Goal: Information Seeking & Learning: Learn about a topic

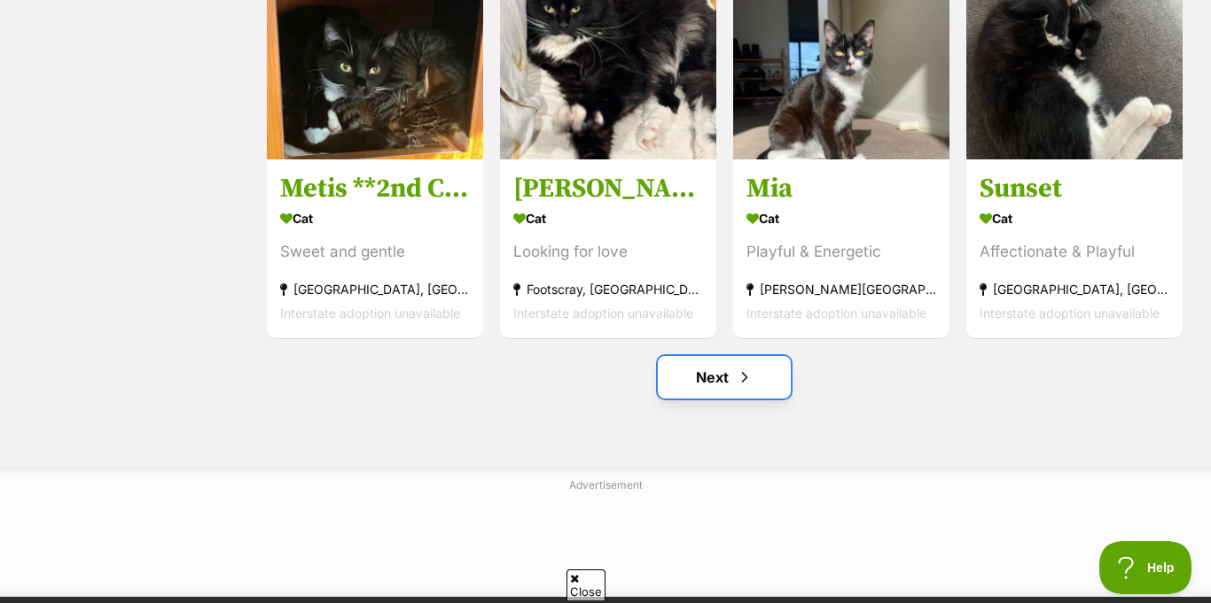
click at [736, 367] on span "Next page" at bounding box center [745, 377] width 18 height 21
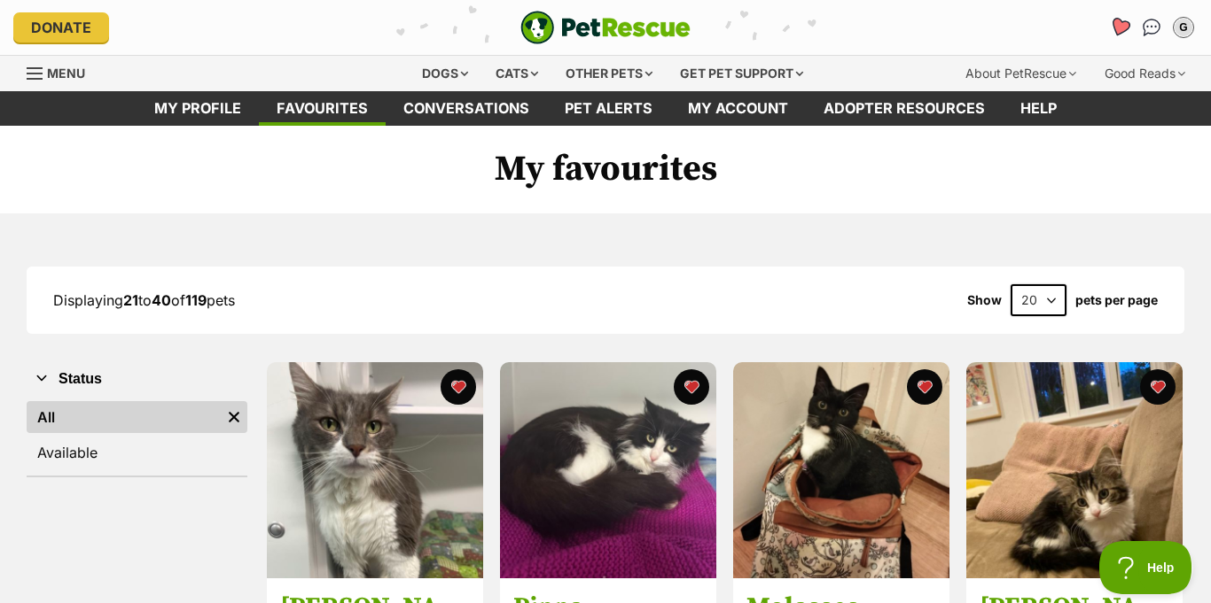
click at [1130, 18] on icon "Favourites" at bounding box center [1119, 27] width 21 height 20
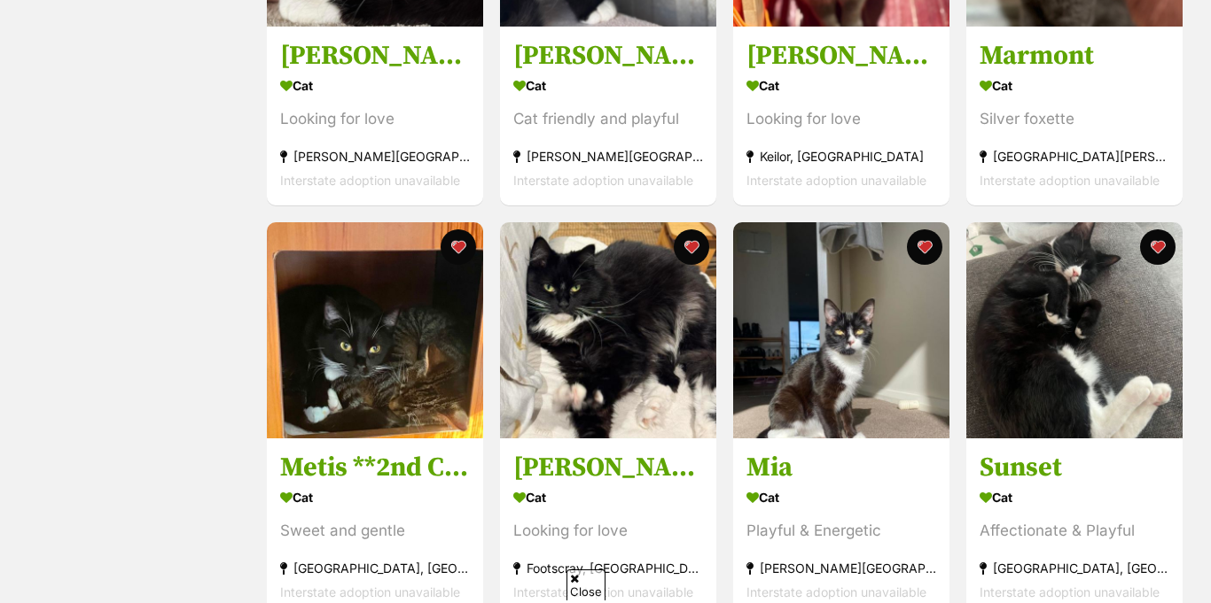
scroll to position [2244, 0]
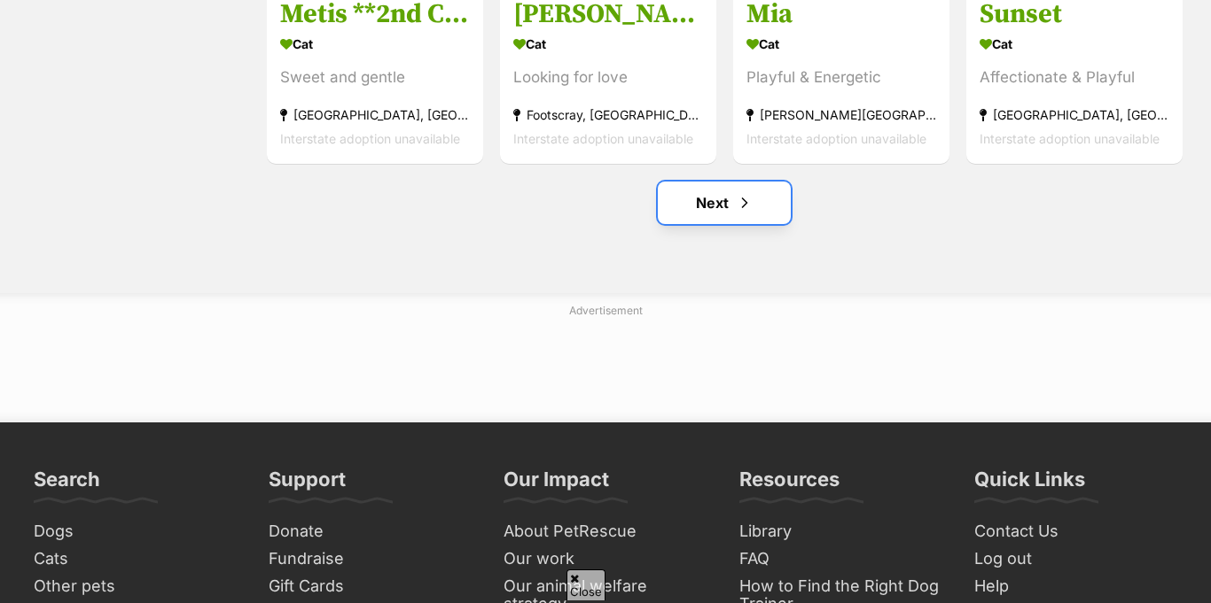
click at [732, 182] on link "Next" at bounding box center [724, 203] width 133 height 43
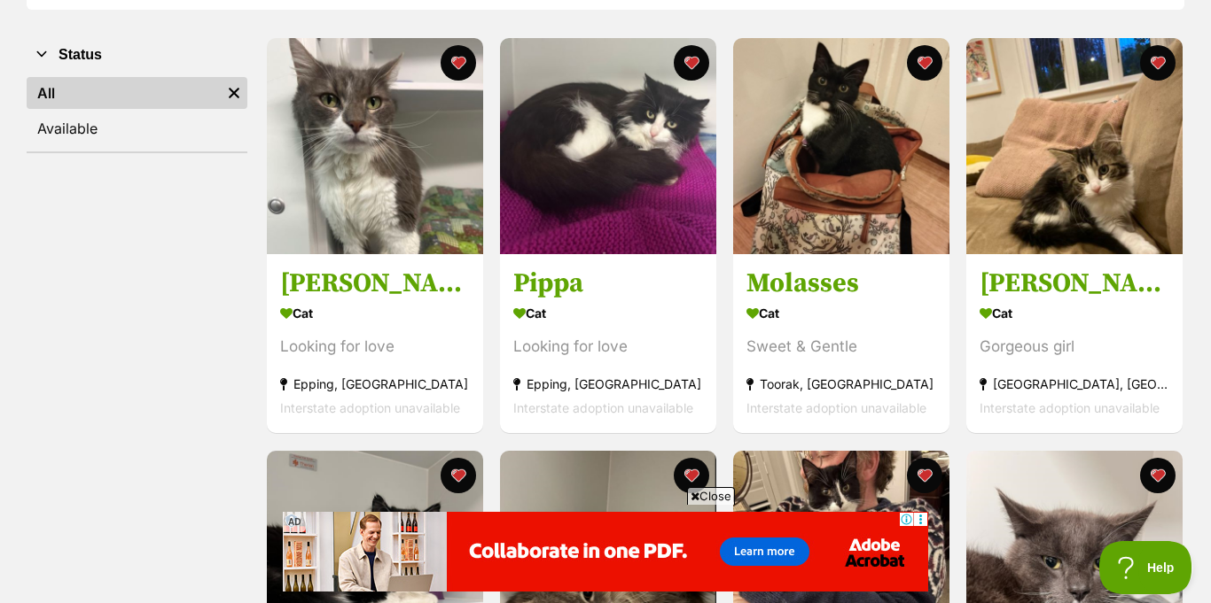
scroll to position [331, 0]
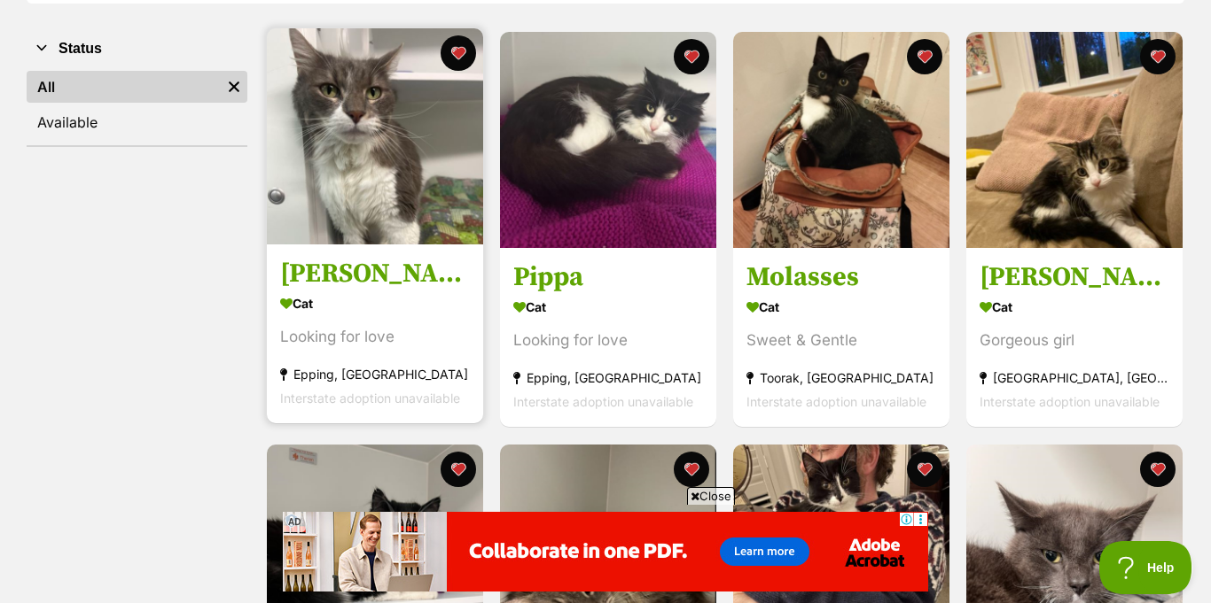
click at [451, 302] on section "Cat Looking for love Epping, VIC Interstate adoption unavailable" at bounding box center [375, 352] width 190 height 120
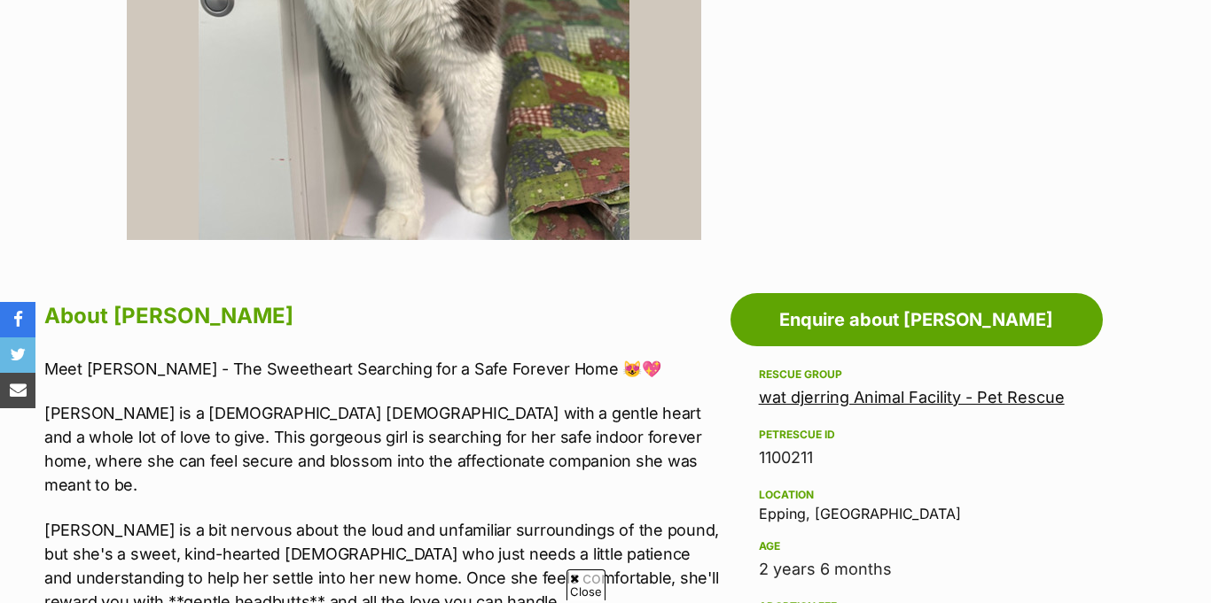
click at [923, 388] on link "wat djerring Animal Facility - Pet Rescue" at bounding box center [912, 397] width 306 height 19
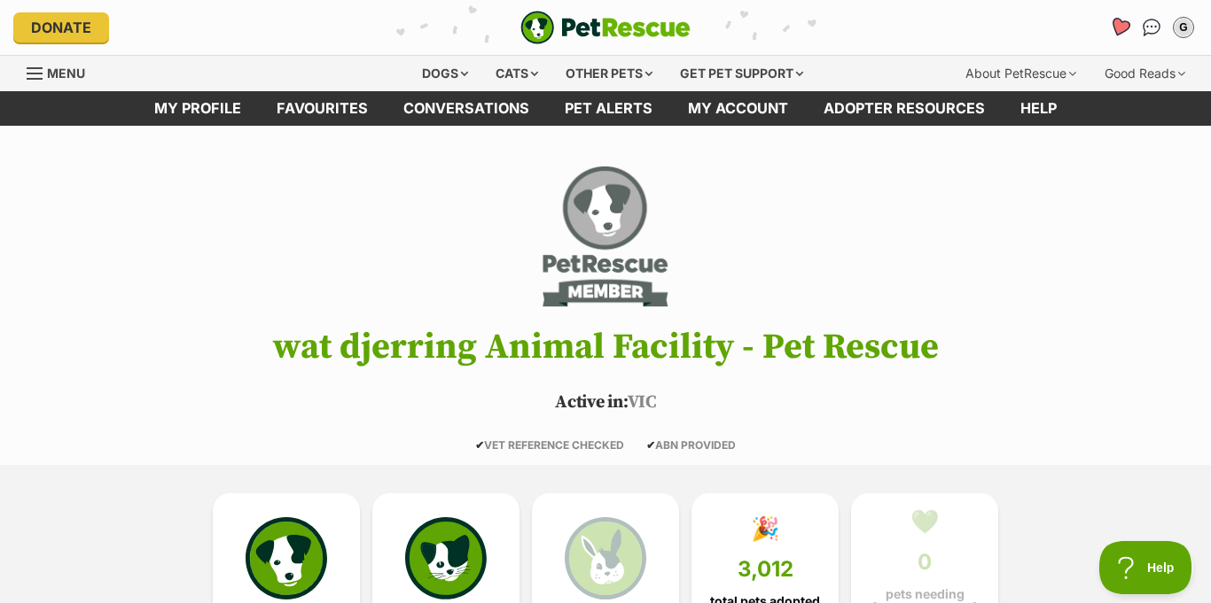
click at [1137, 12] on link "Favourites" at bounding box center [1119, 27] width 36 height 36
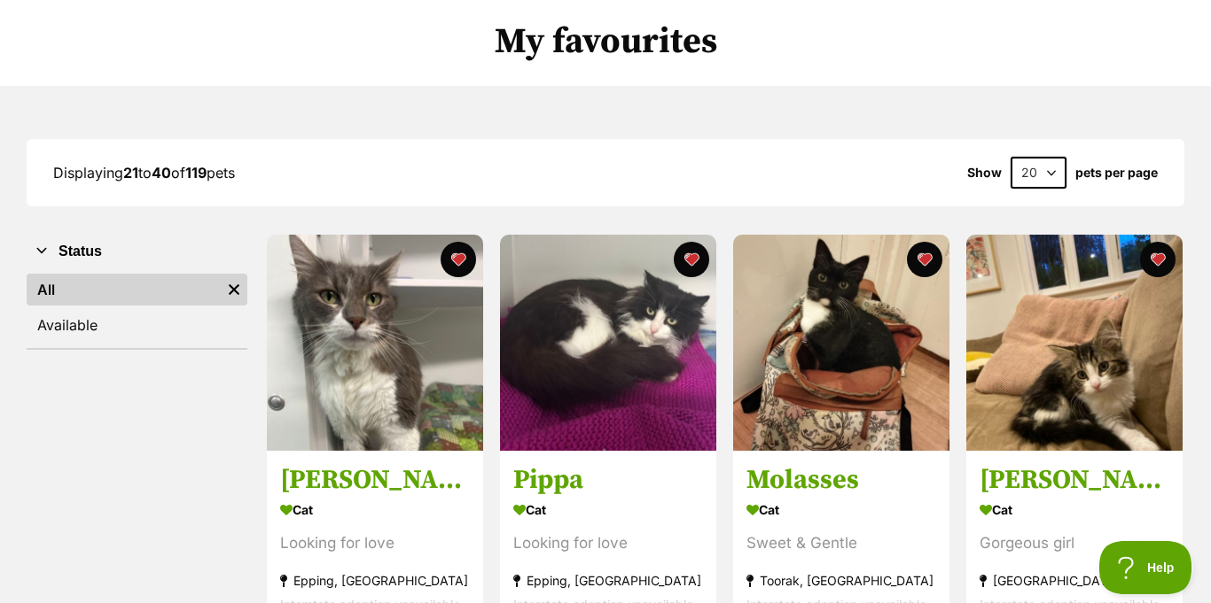
click at [847, 274] on img at bounding box center [841, 343] width 216 height 216
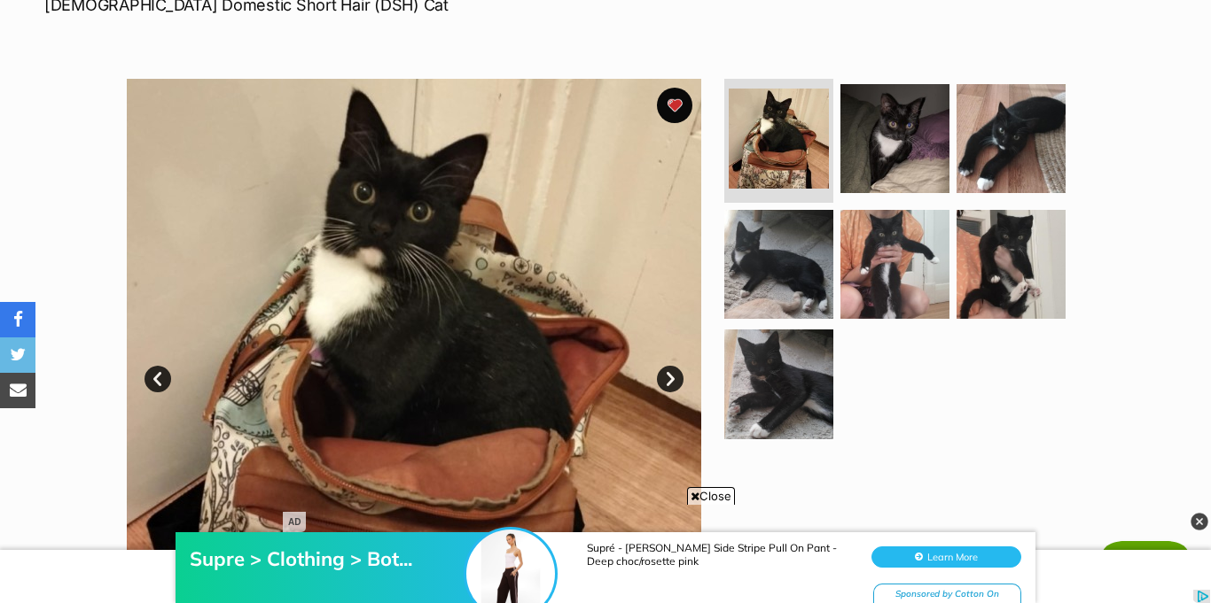
click at [670, 366] on link "Next" at bounding box center [670, 379] width 27 height 27
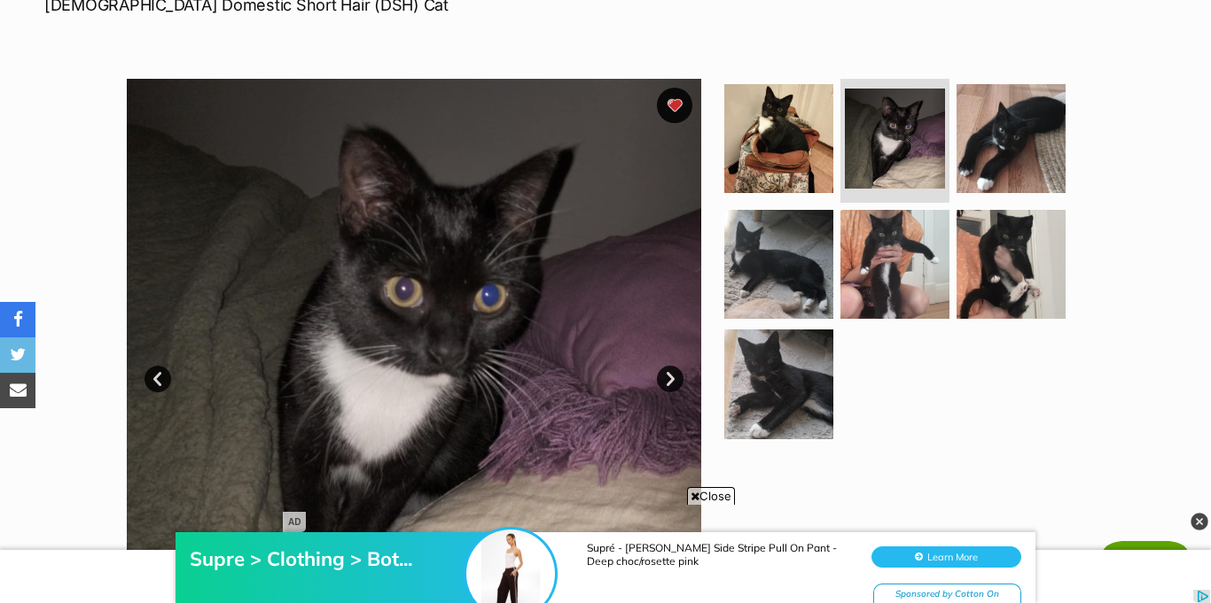
click at [670, 366] on link "Next" at bounding box center [670, 379] width 27 height 27
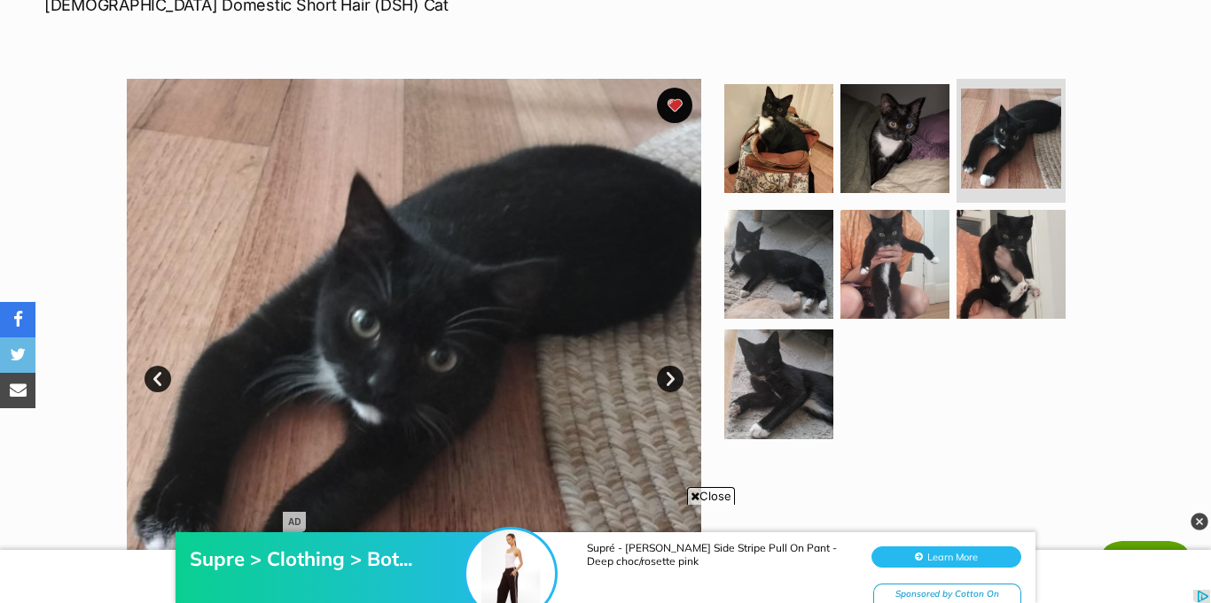
click at [670, 366] on link "Next" at bounding box center [670, 379] width 27 height 27
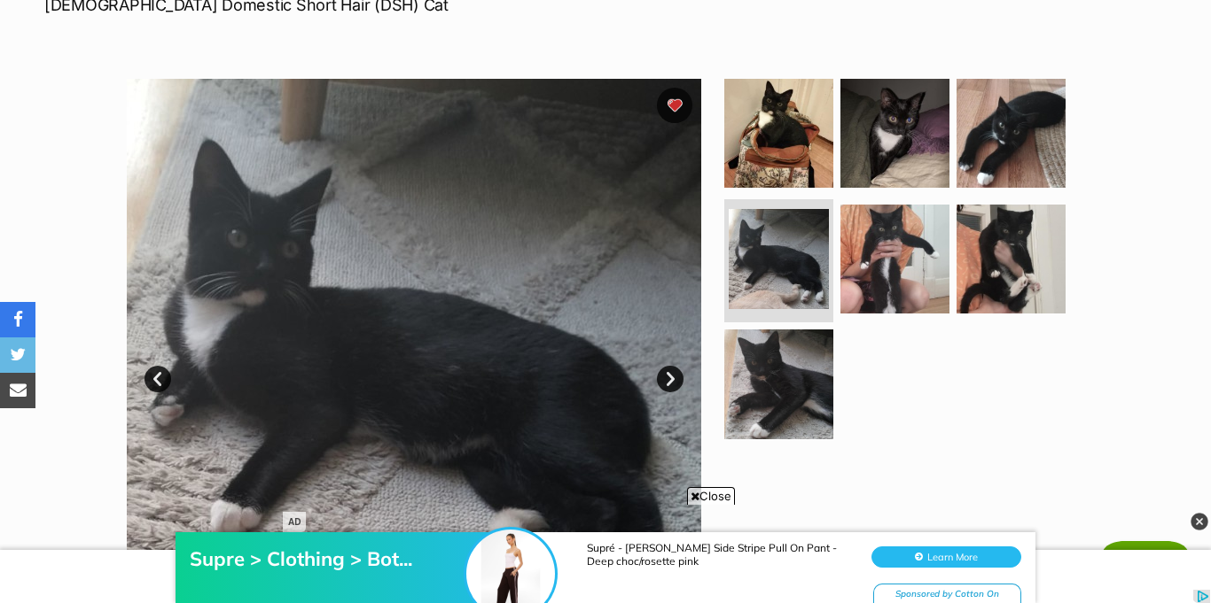
click at [670, 366] on link "Next" at bounding box center [670, 379] width 27 height 27
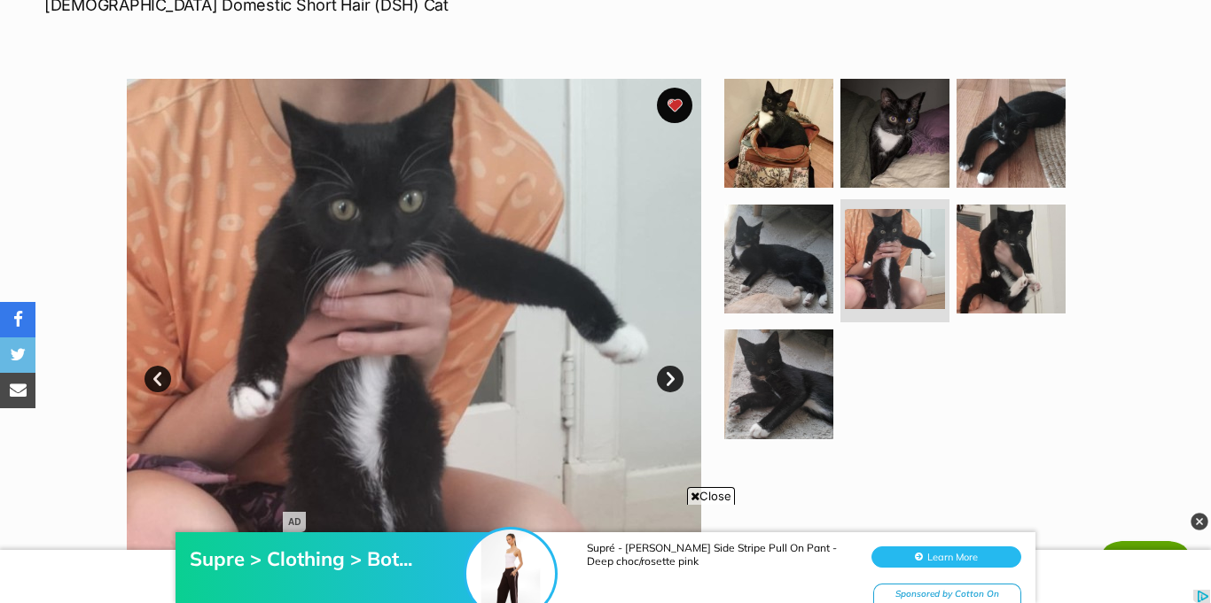
click at [670, 366] on link "Next" at bounding box center [670, 379] width 27 height 27
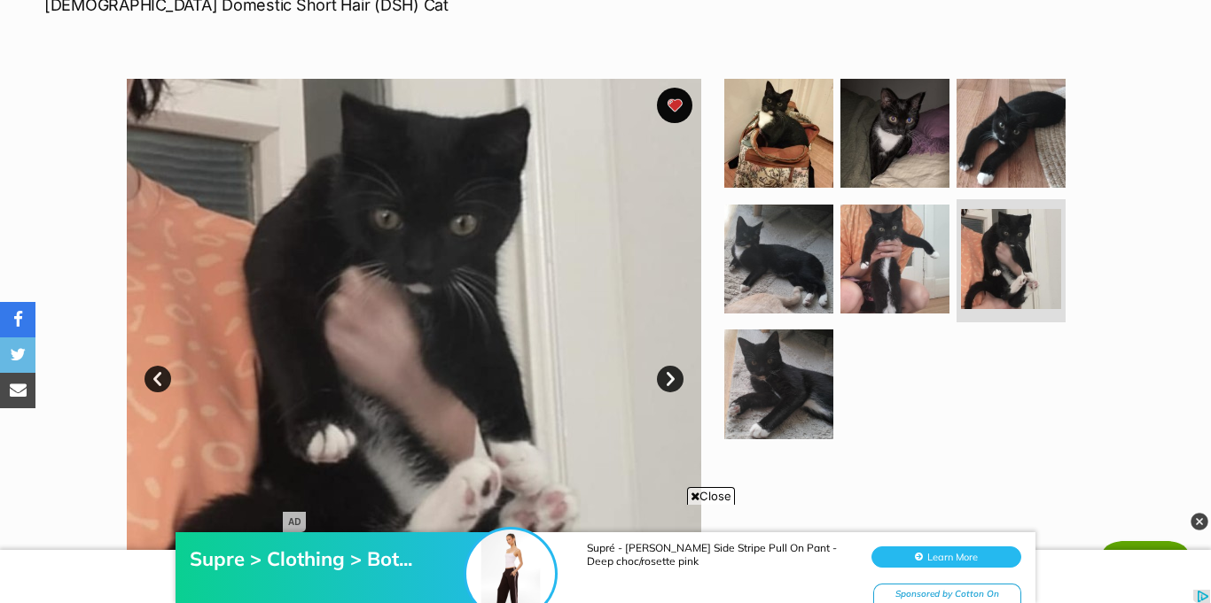
click at [670, 366] on link "Next" at bounding box center [670, 379] width 27 height 27
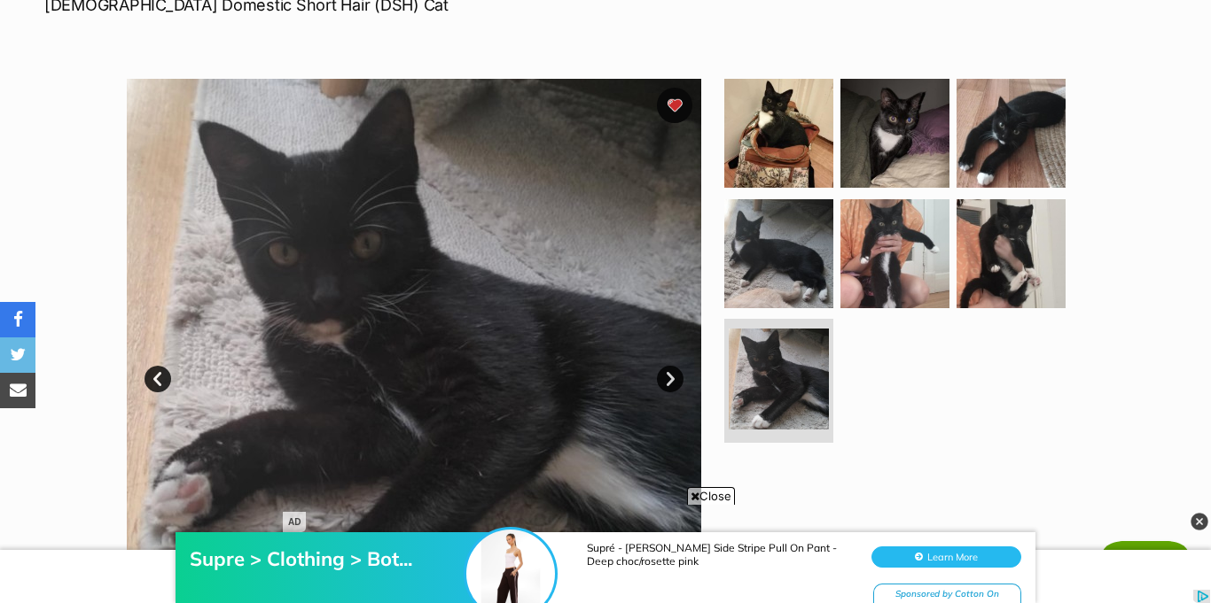
click at [670, 366] on link "Next" at bounding box center [670, 379] width 27 height 27
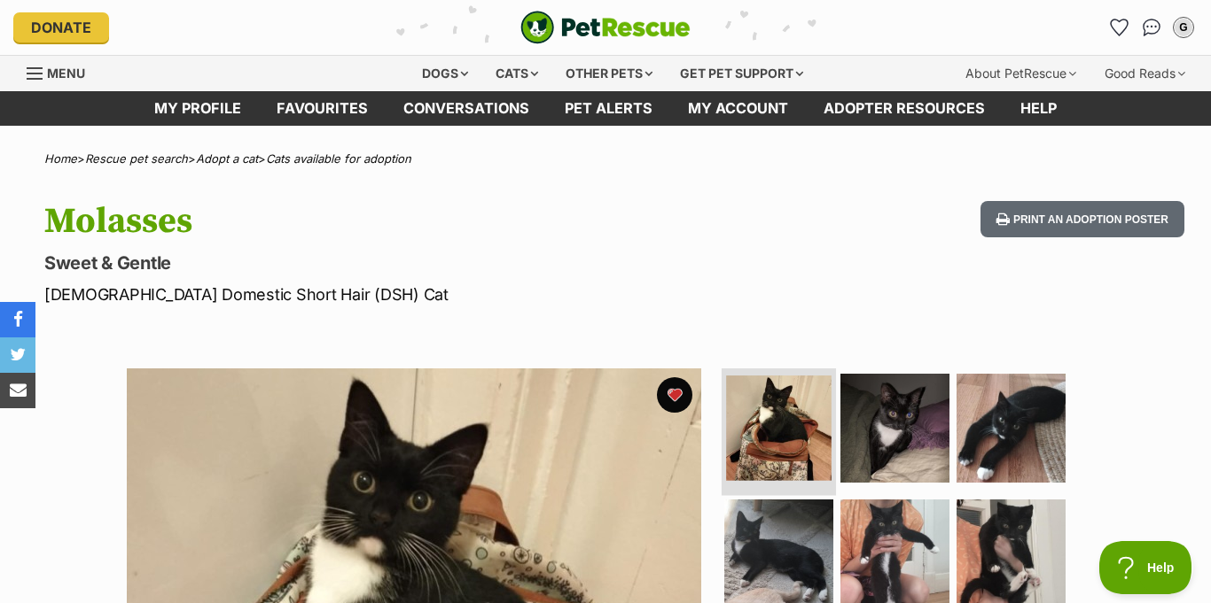
click at [777, 441] on img at bounding box center [778, 428] width 105 height 105
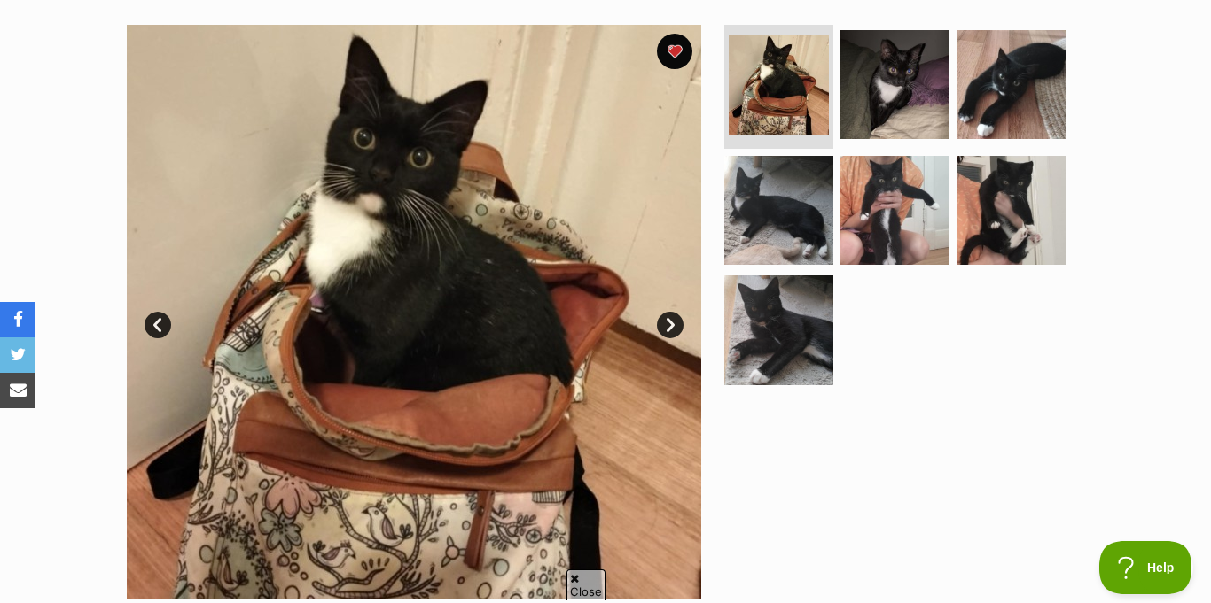
scroll to position [343, 0]
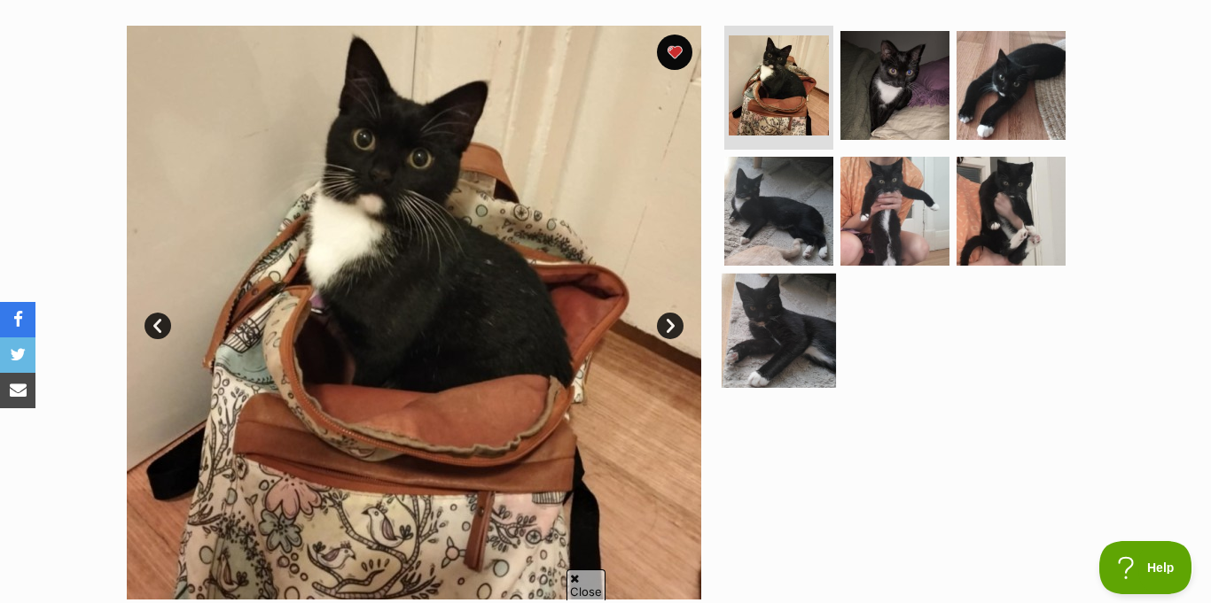
click at [756, 274] on img at bounding box center [778, 331] width 114 height 114
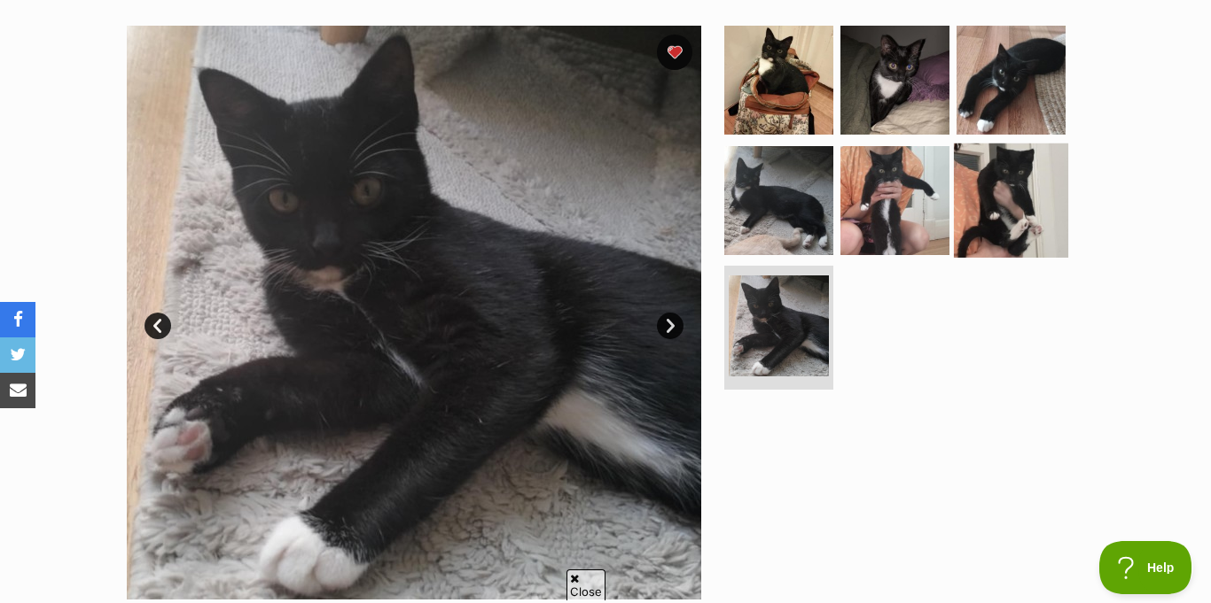
click at [1034, 166] on img at bounding box center [1011, 200] width 114 height 114
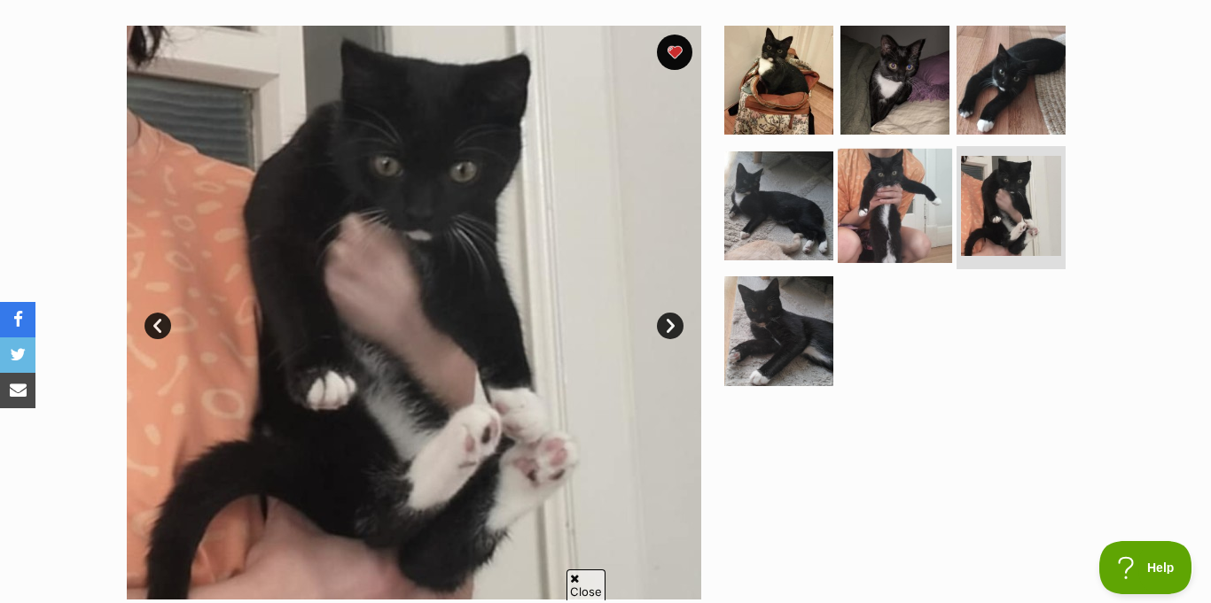
click at [928, 153] on img at bounding box center [894, 205] width 114 height 114
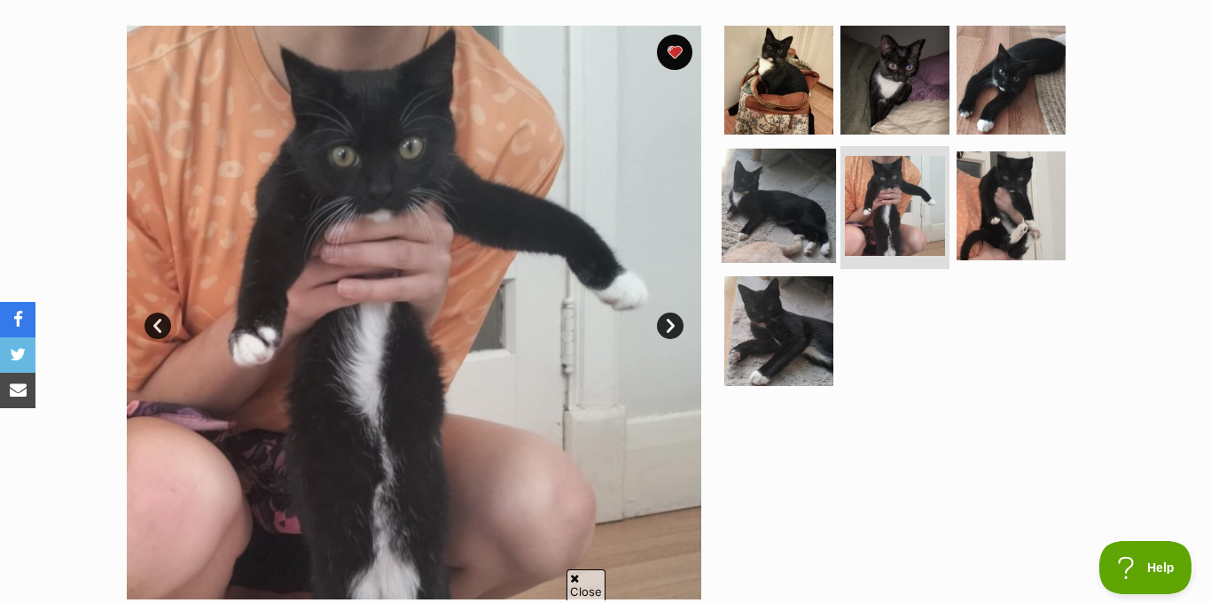
click at [810, 183] on img at bounding box center [778, 205] width 114 height 114
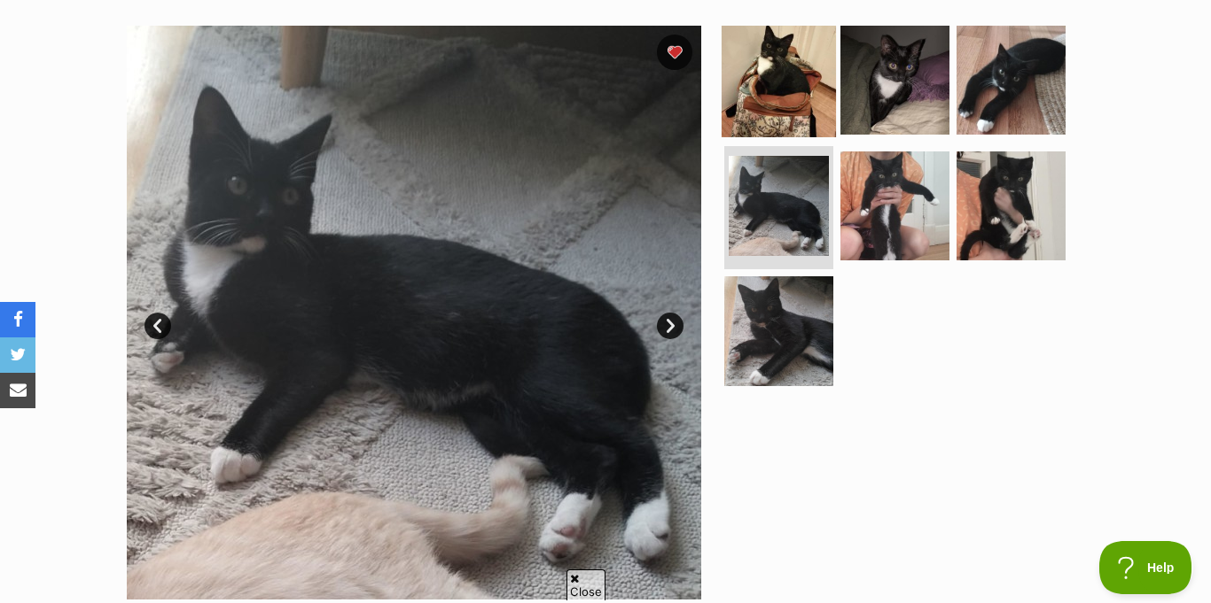
click at [804, 69] on img at bounding box center [778, 80] width 114 height 114
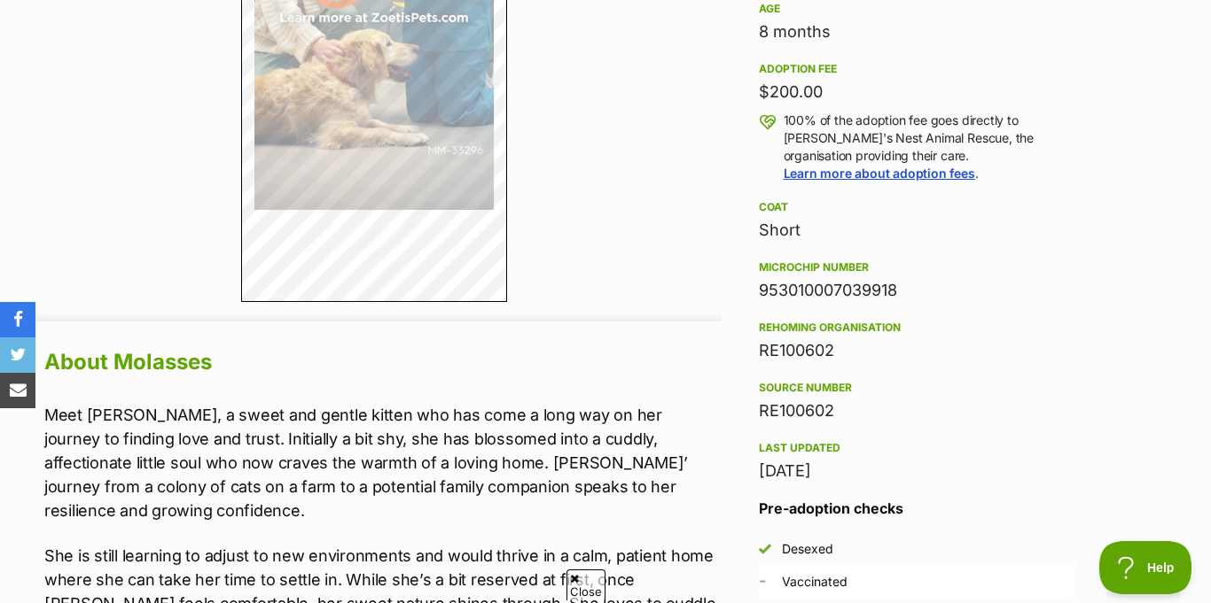
scroll to position [0, 0]
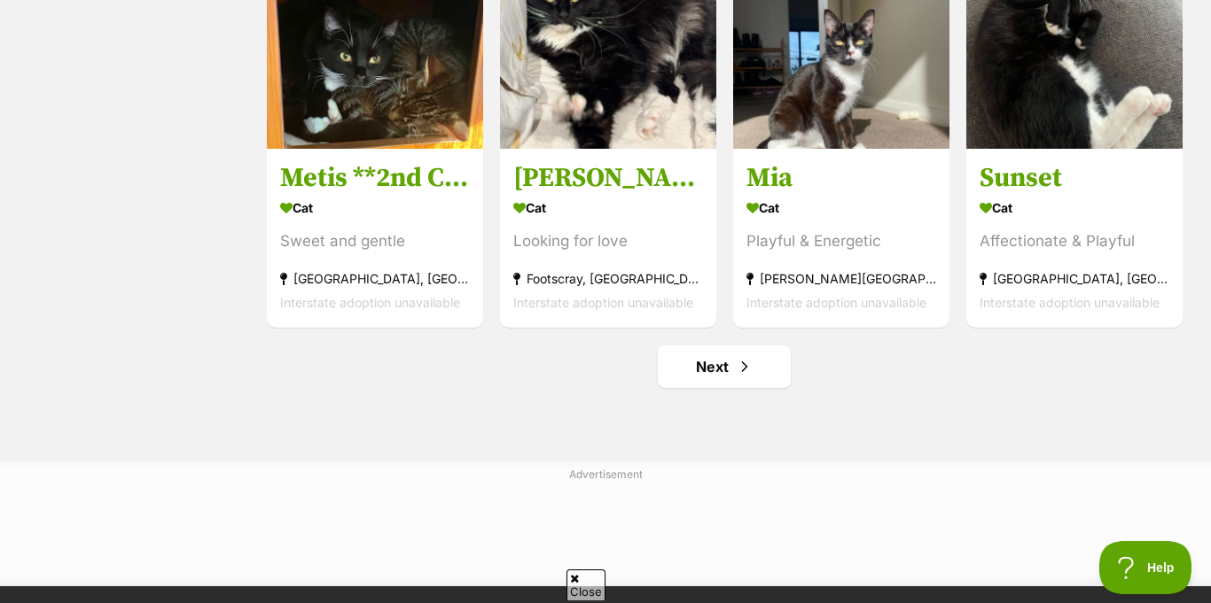
scroll to position [2287, 0]
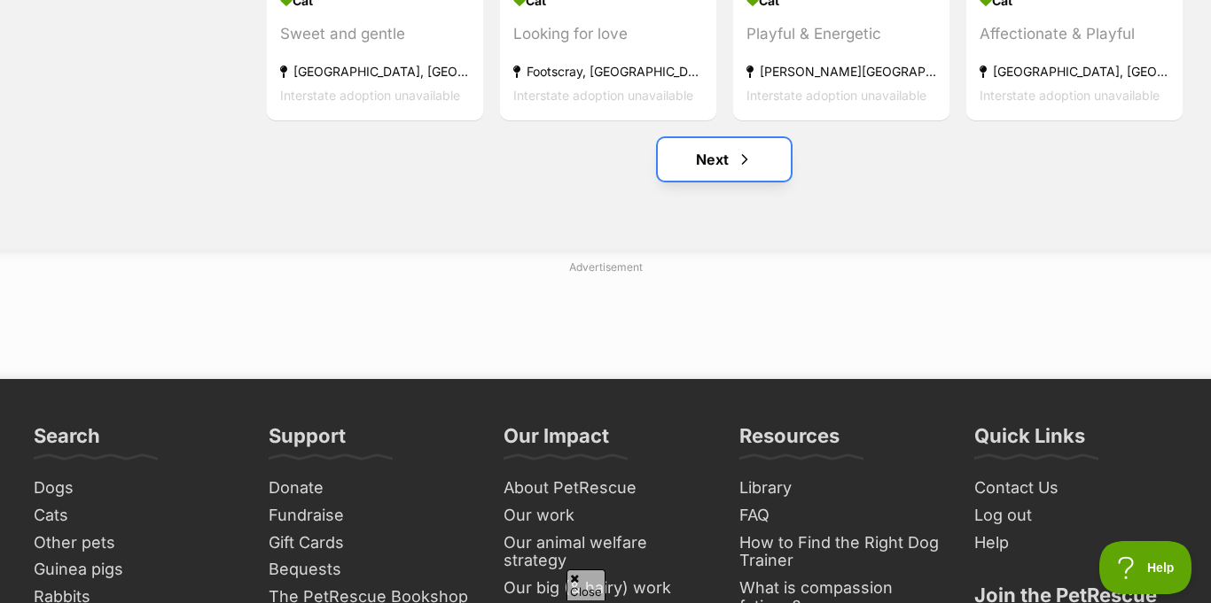
click at [712, 144] on link "Next" at bounding box center [724, 159] width 133 height 43
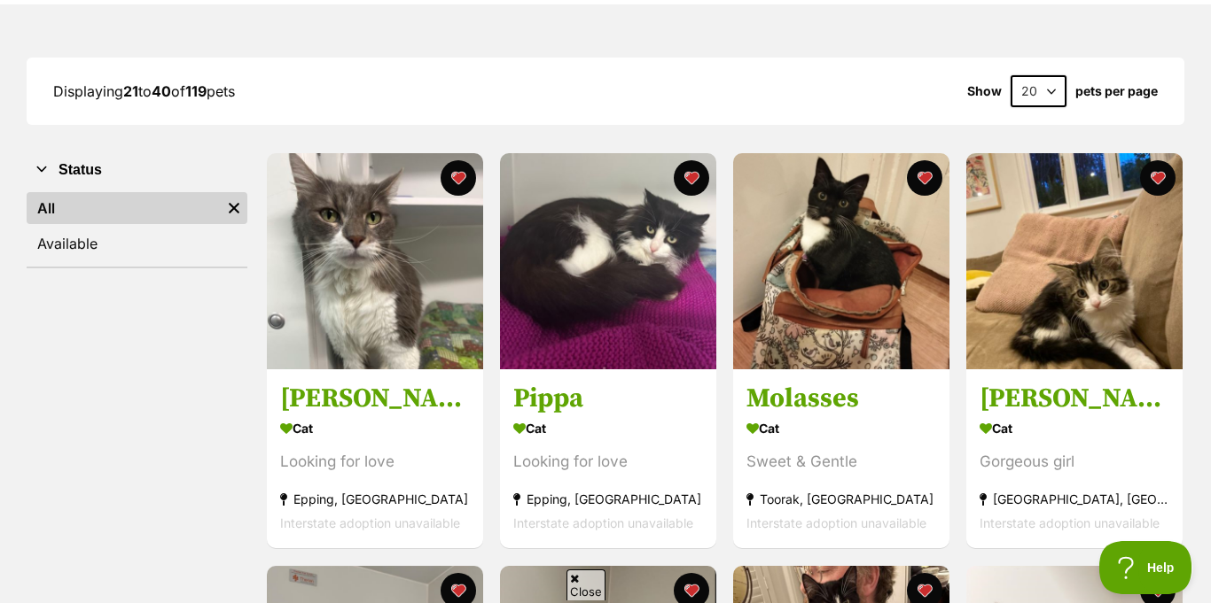
scroll to position [242, 0]
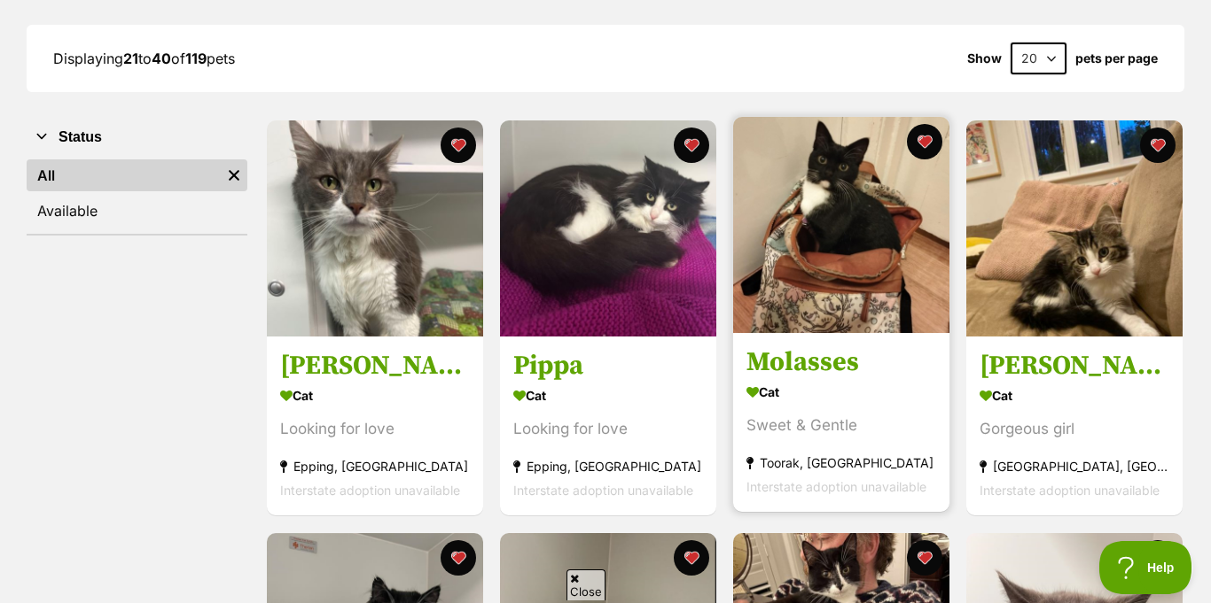
click at [804, 167] on img at bounding box center [841, 225] width 216 height 216
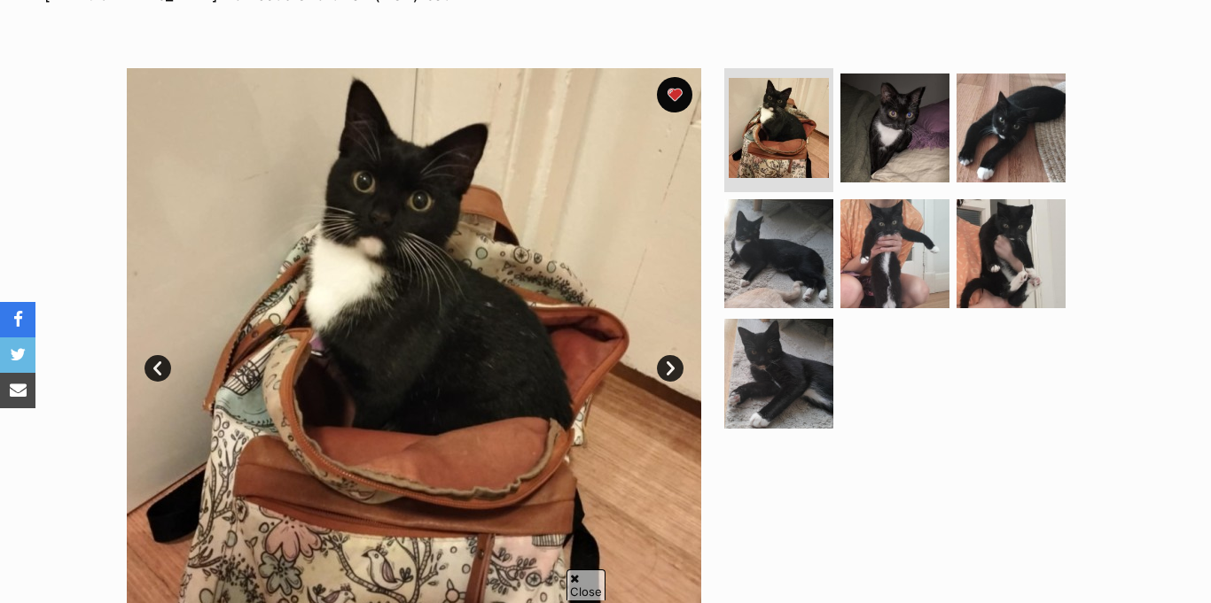
click at [663, 355] on link "Next" at bounding box center [670, 368] width 27 height 27
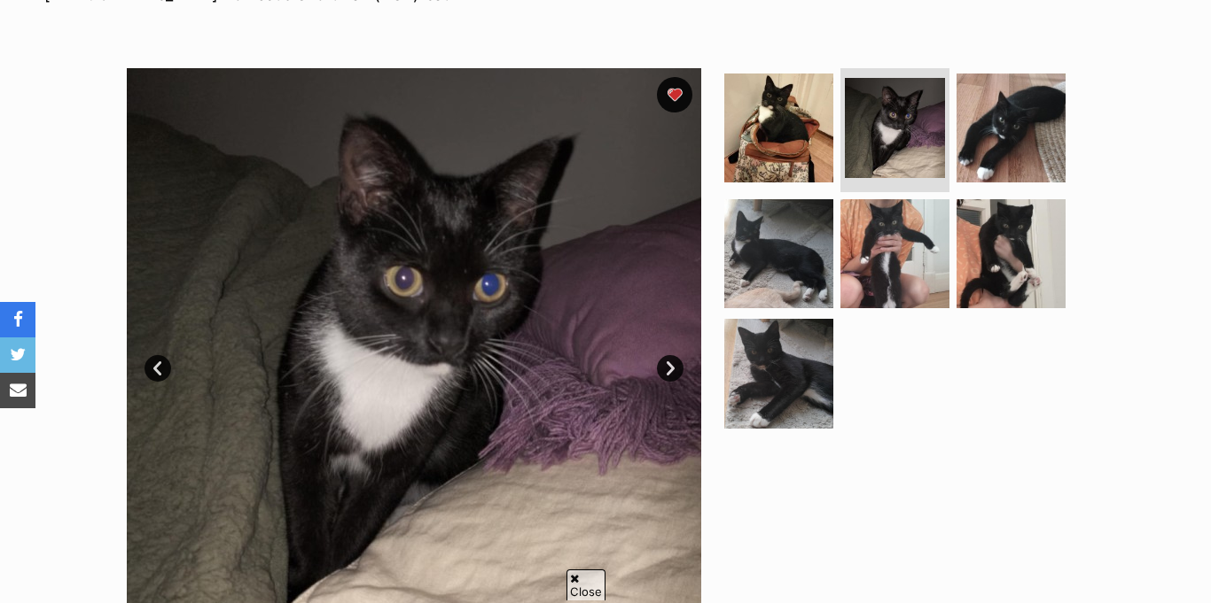
click at [663, 355] on link "Next" at bounding box center [670, 368] width 27 height 27
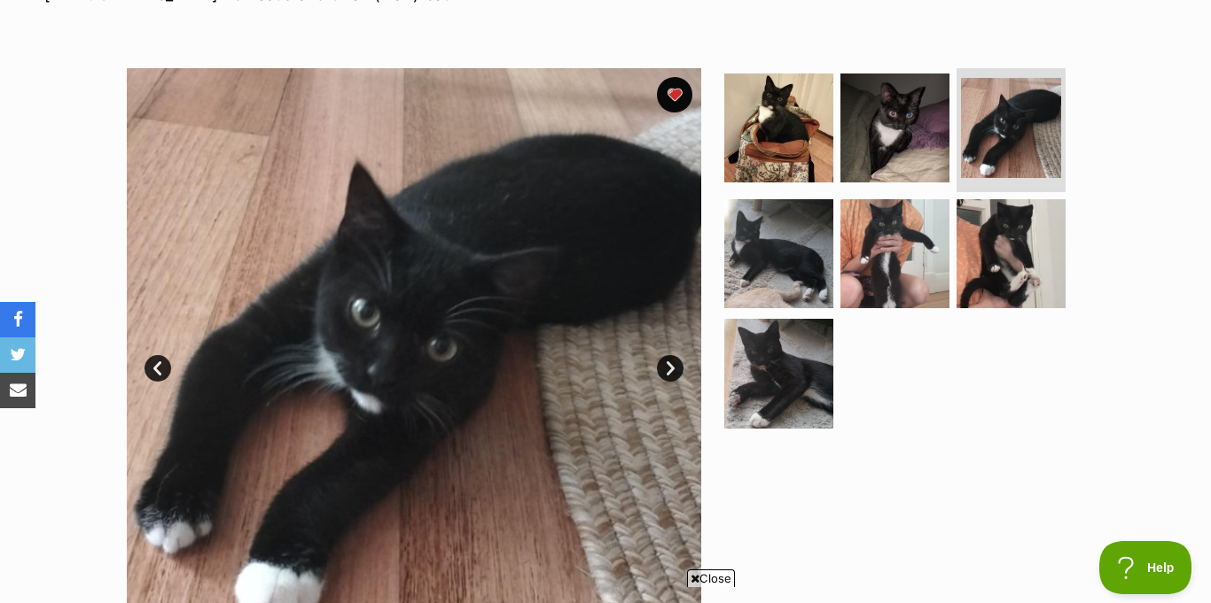
click at [147, 355] on link "Prev" at bounding box center [157, 368] width 27 height 27
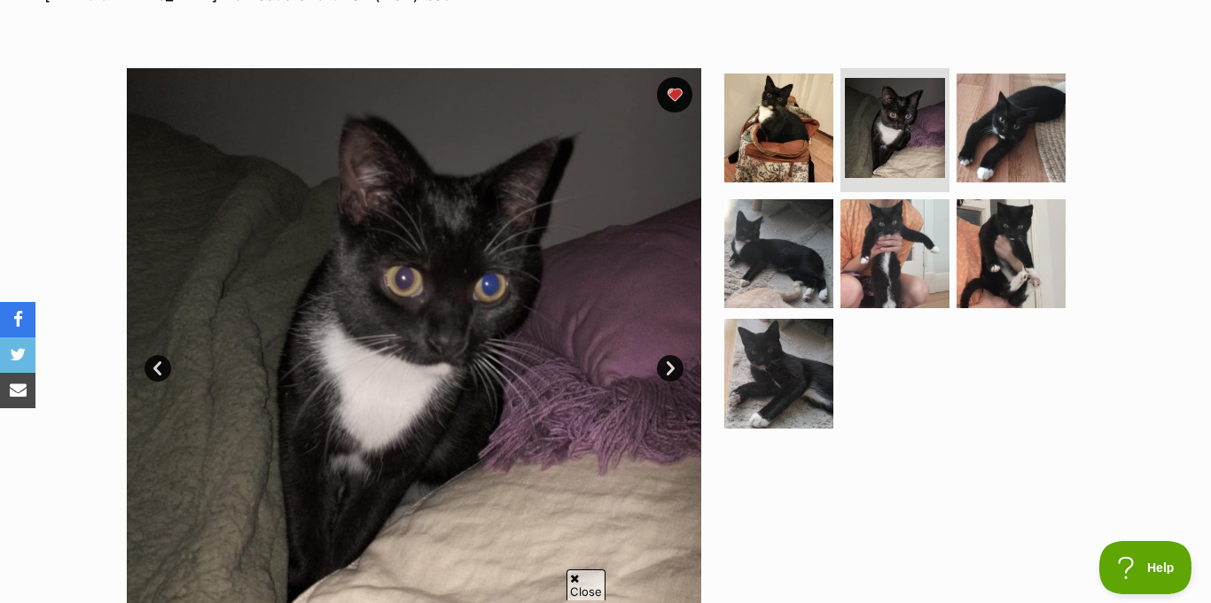
click at [667, 355] on link "Next" at bounding box center [670, 368] width 27 height 27
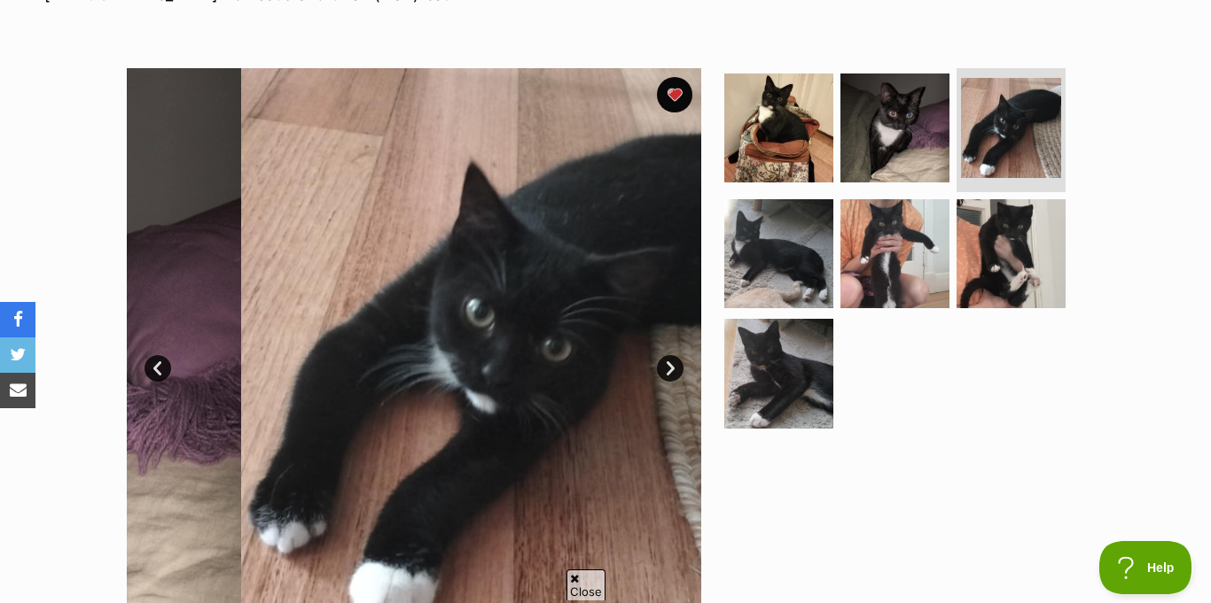
click at [667, 355] on link "Next" at bounding box center [670, 368] width 27 height 27
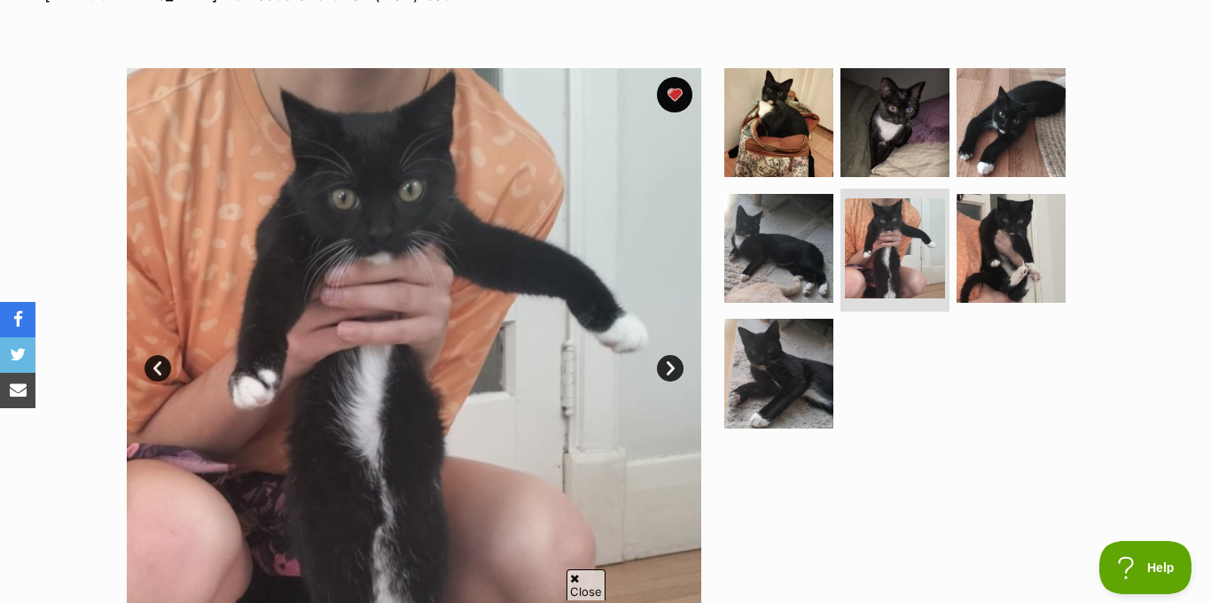
click at [667, 355] on link "Next" at bounding box center [670, 368] width 27 height 27
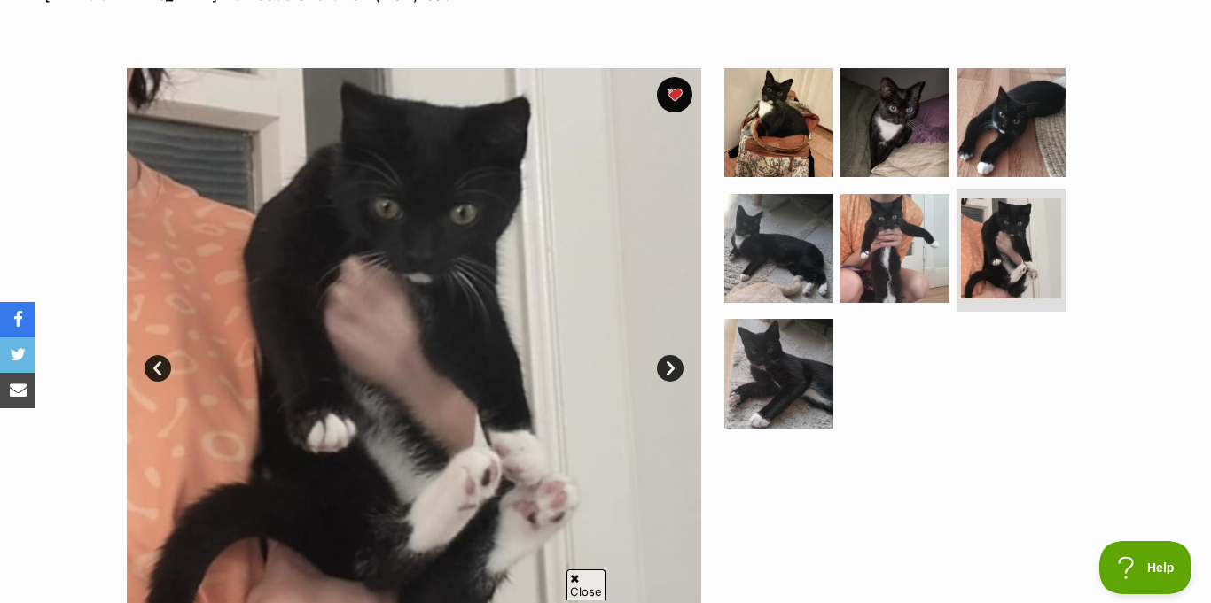
click at [667, 355] on link "Next" at bounding box center [670, 368] width 27 height 27
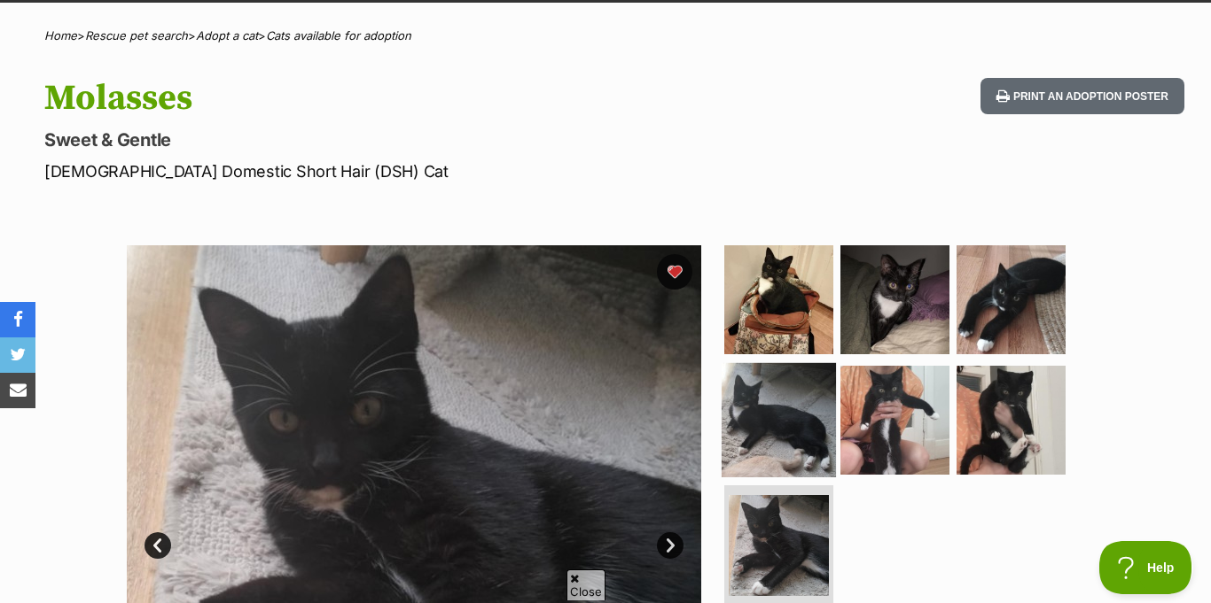
scroll to position [120, 0]
